Goal: Task Accomplishment & Management: Complete application form

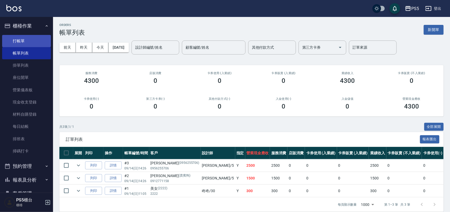
click at [23, 43] on link "打帳單" at bounding box center [26, 41] width 49 height 12
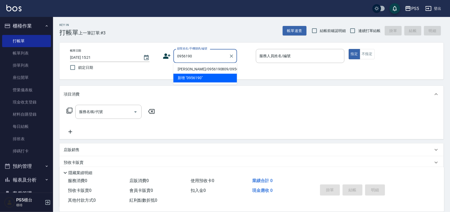
click at [207, 72] on li "[PERSON_NAME]/0956190809/0956190809" at bounding box center [205, 69] width 64 height 9
type input "[PERSON_NAME]/0956190809/0956190809"
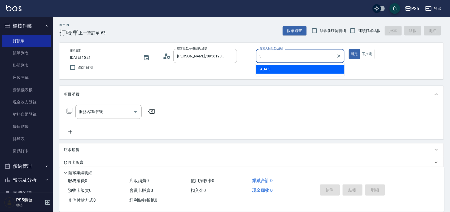
type input "ADA-3"
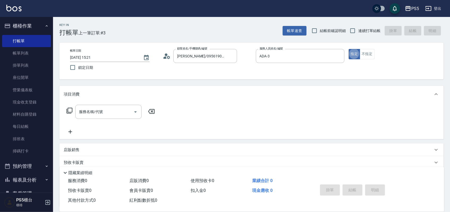
type button "true"
type input "2"
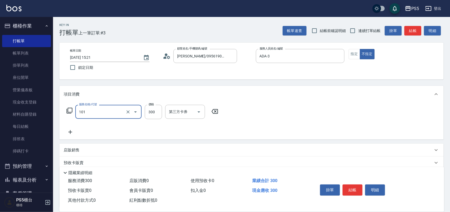
type input "洗髮(101)"
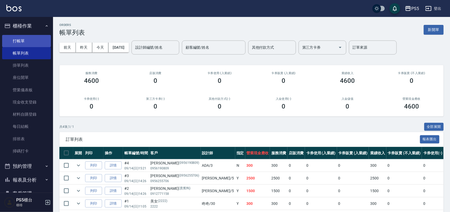
click at [16, 43] on link "打帳單" at bounding box center [26, 41] width 49 height 12
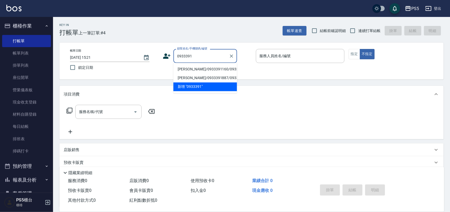
click at [219, 73] on li "[PERSON_NAME]/0933391160/0933391160" at bounding box center [205, 69] width 64 height 9
type input "[PERSON_NAME]/0933391160/0933391160"
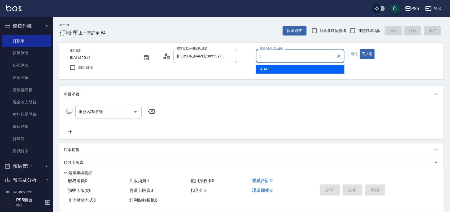
type input "ADA-3"
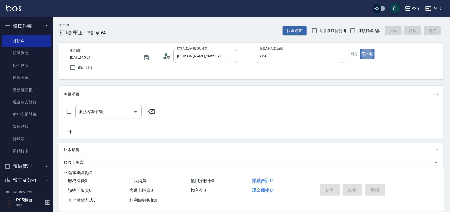
type button "false"
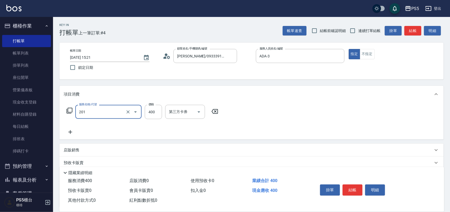
type input "洗剪400(201)"
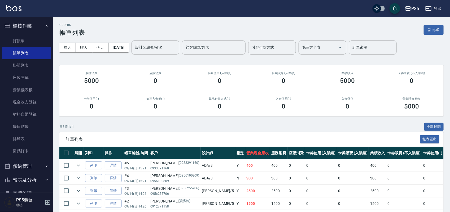
click at [11, 33] on ul "打帳單 帳單列表 掛單列表 座位開單 營業儀表板 現金收支登錄 材料自購登錄 每日結帳 排班表 掃碼打卡" at bounding box center [26, 96] width 49 height 127
drag, startPoint x: 15, startPoint y: 38, endPoint x: 22, endPoint y: 38, distance: 6.6
click at [16, 38] on link "打帳單" at bounding box center [26, 41] width 49 height 12
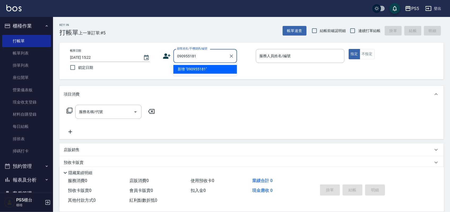
type input "0909551819"
drag, startPoint x: 205, startPoint y: 52, endPoint x: 152, endPoint y: 54, distance: 52.2
click at [143, 54] on div "帳單日期 [DATE] 15:22 鎖定日期 顧客姓名/手機號碼/編號 0909551819 顧客姓名/手機號碼/編號 服務人員姓名/編號 服務人員姓名/編號…" at bounding box center [251, 61] width 371 height 24
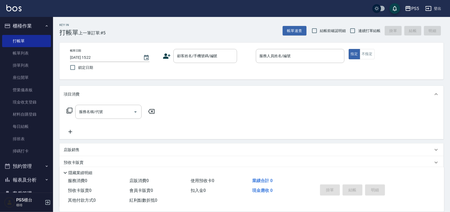
click at [162, 56] on div "帳單日期 [DATE] 15:22 鎖定日期 顧客姓名/手機號碼/編號 顧客姓名/手機號碼/編號 服務人員姓名/編號 服務人員姓名/編號 指定 不指定" at bounding box center [251, 61] width 371 height 24
click at [165, 56] on icon at bounding box center [166, 56] width 7 height 5
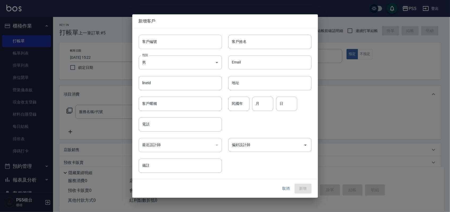
click at [165, 40] on input "客戶編號" at bounding box center [180, 42] width 83 height 14
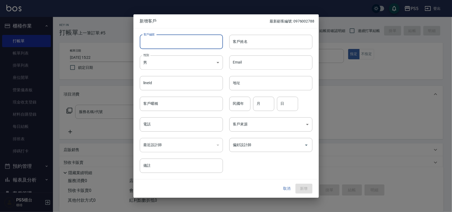
paste input "0909551819"
type input "0909551819"
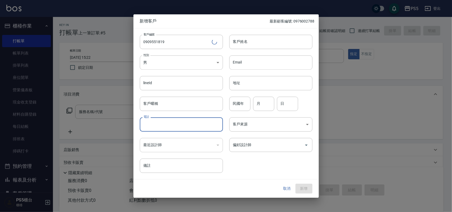
click at [177, 125] on input "電話" at bounding box center [181, 124] width 83 height 14
paste input "0909551819"
type input "0909551819"
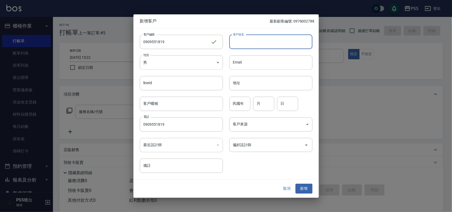
click at [251, 43] on input "客戶姓名" at bounding box center [270, 42] width 83 height 14
type input "[PERSON_NAME]"
click at [243, 105] on input "民國年" at bounding box center [239, 104] width 21 height 14
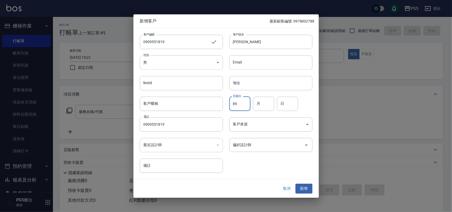
type input "89"
type input "11"
type input "25"
click at [305, 192] on button "新增" at bounding box center [304, 189] width 17 height 10
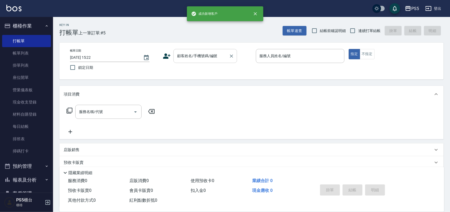
click at [189, 50] on div "顧客姓名/手機號碼/編號" at bounding box center [205, 56] width 64 height 14
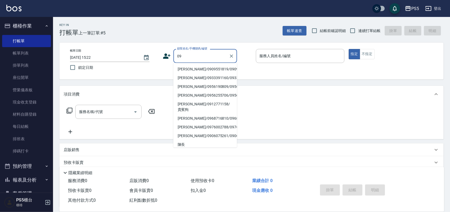
click at [193, 70] on li "[PERSON_NAME]/0909551819/0909551819" at bounding box center [205, 69] width 64 height 9
type input "[PERSON_NAME]/0909551819/0909551819"
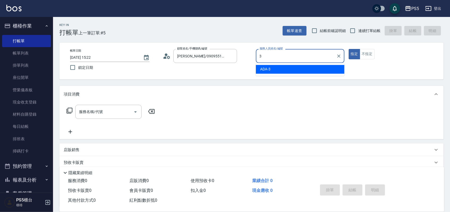
type input "ADA-3"
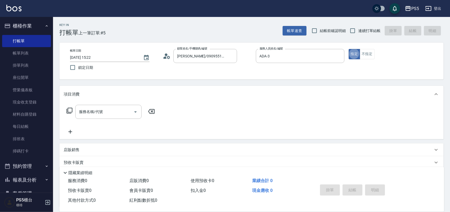
type button "true"
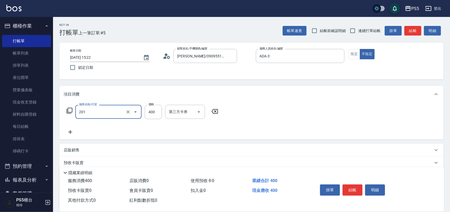
type input "洗剪400(201)"
